Goal: Task Accomplishment & Management: Use online tool/utility

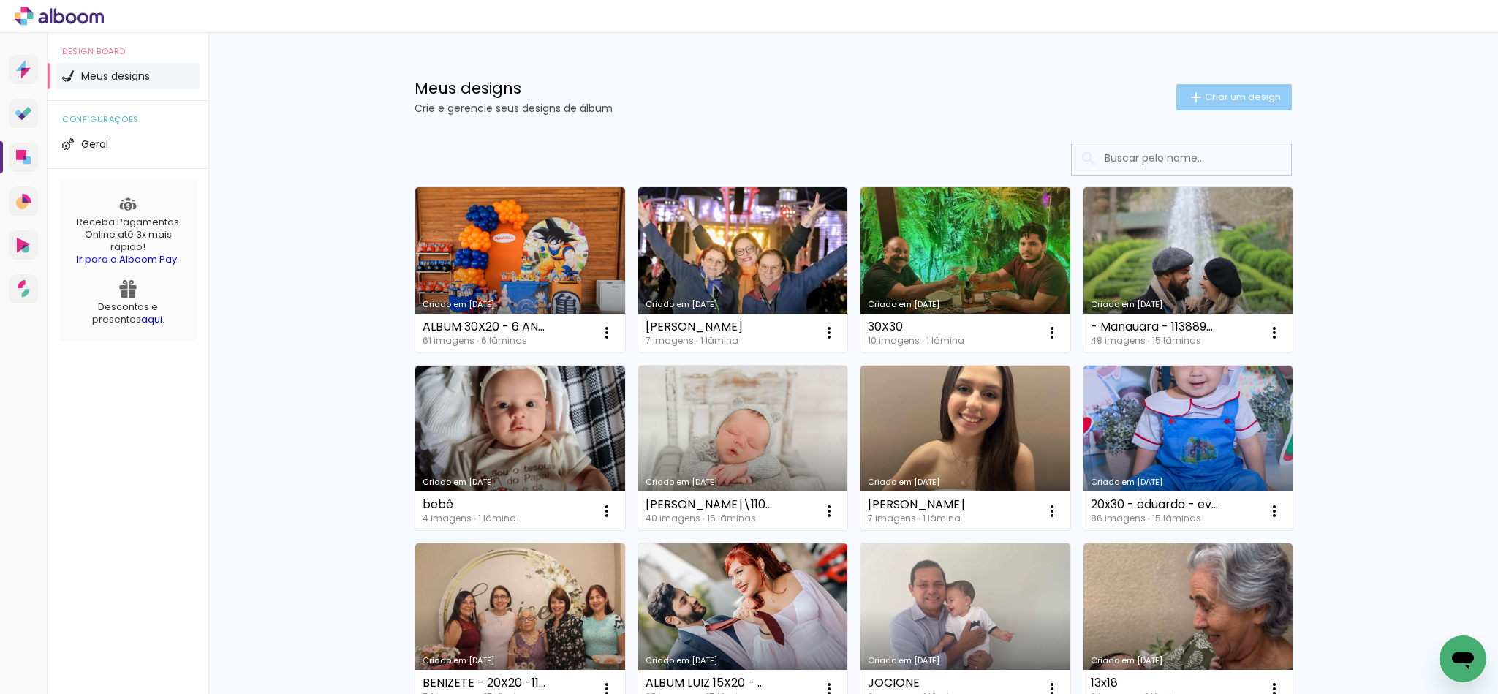
click at [1200, 88] on paper-button "Criar um design" at bounding box center [1235, 97] width 116 height 26
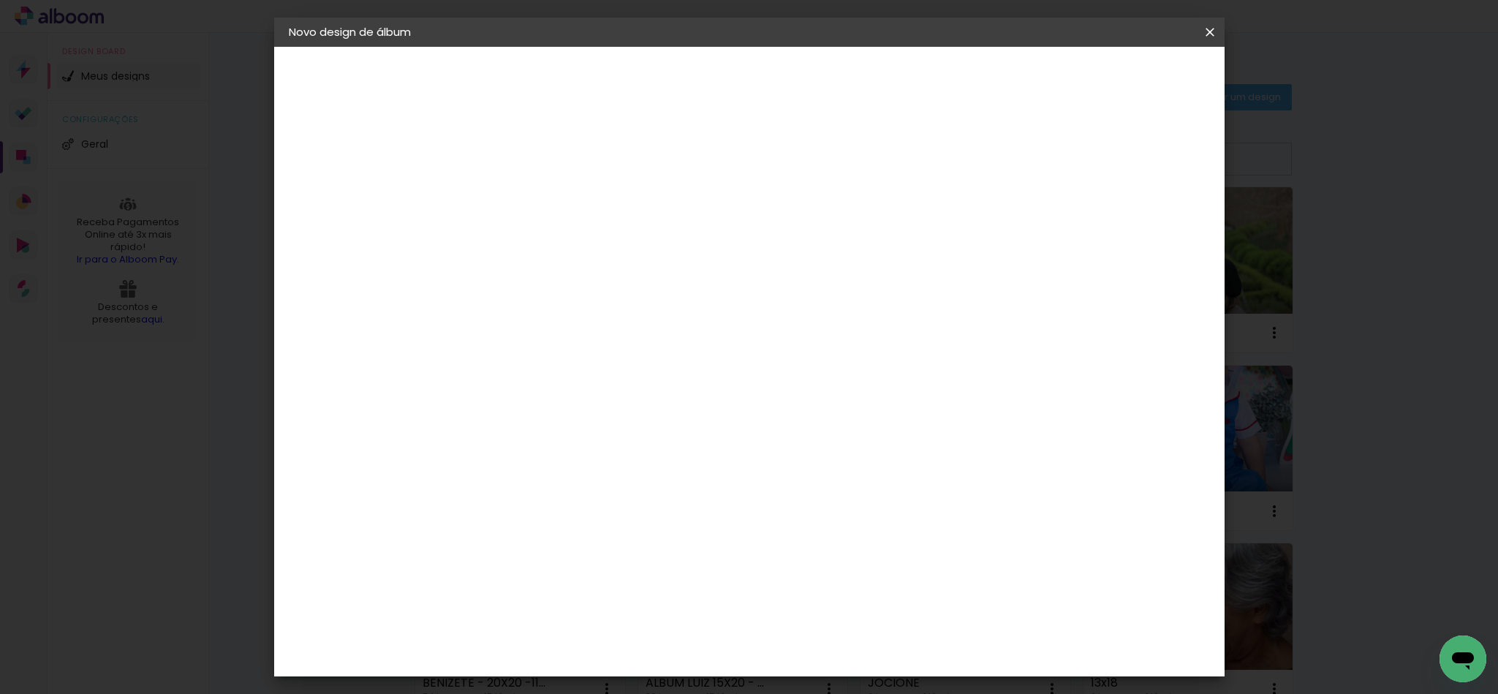
click at [528, 189] on input at bounding box center [528, 196] width 0 height 23
type input "FOTOS"
type paper-input "FOTOS"
click at [0, 0] on slot "Avançar" at bounding box center [0, 0] width 0 height 0
click at [0, 0] on slot "Tamanho Livre" at bounding box center [0, 0] width 0 height 0
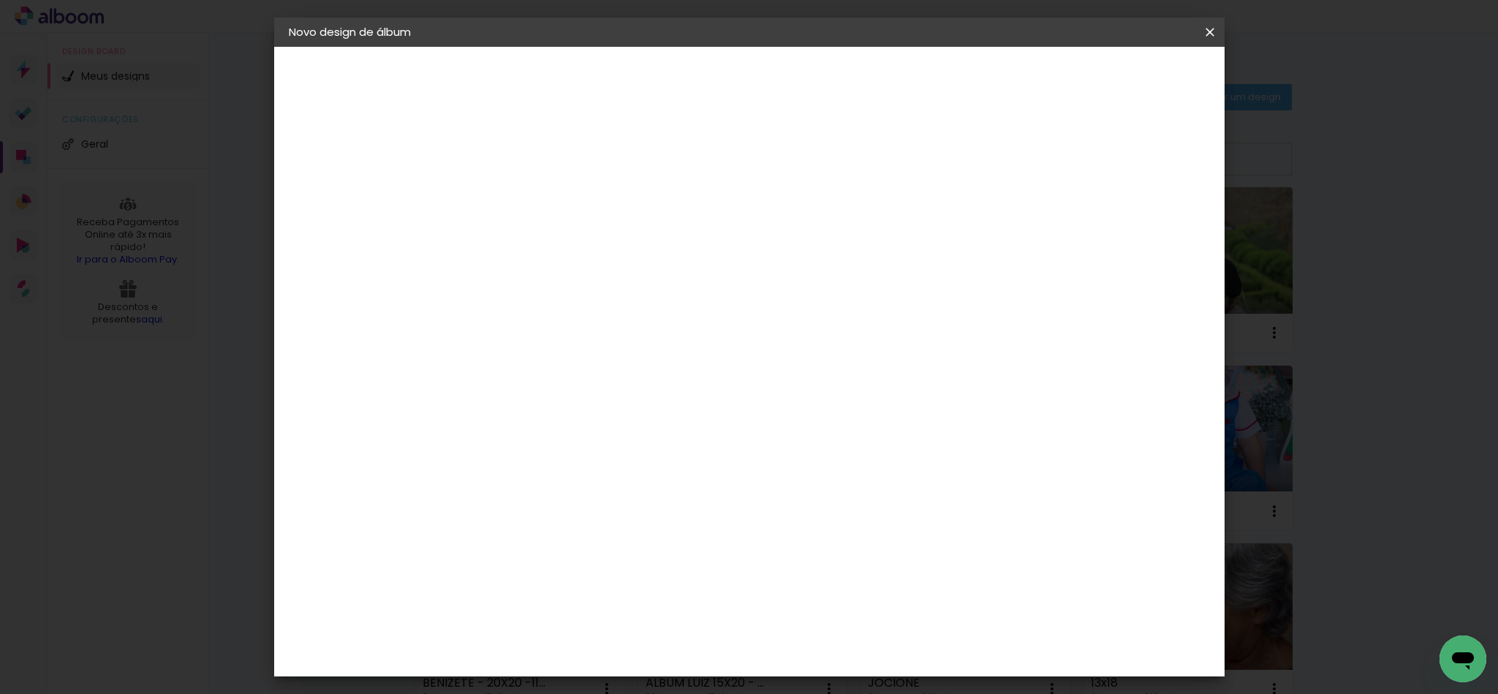
click at [0, 0] on slot "Avançar" at bounding box center [0, 0] width 0 height 0
click at [1203, 31] on iron-icon at bounding box center [1211, 32] width 18 height 15
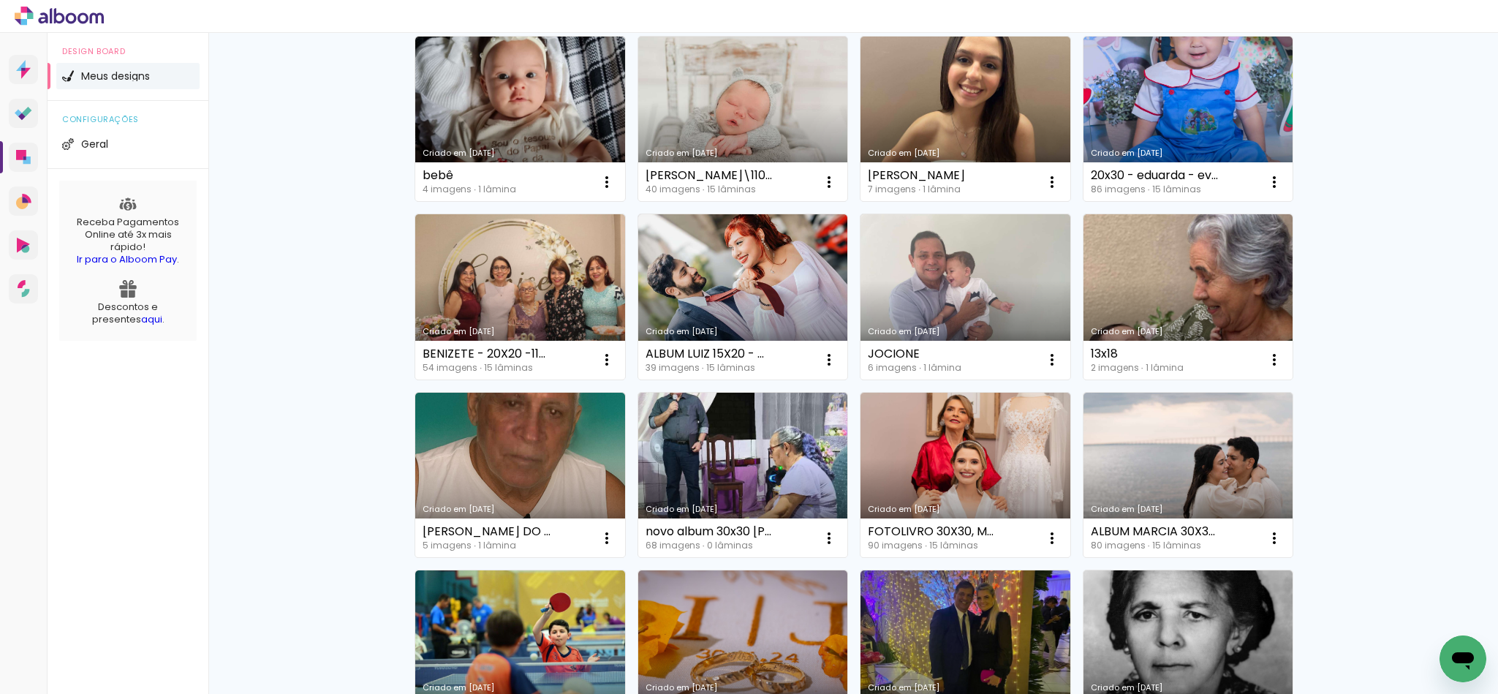
scroll to position [110, 0]
